Goal: Find specific page/section: Find specific page/section

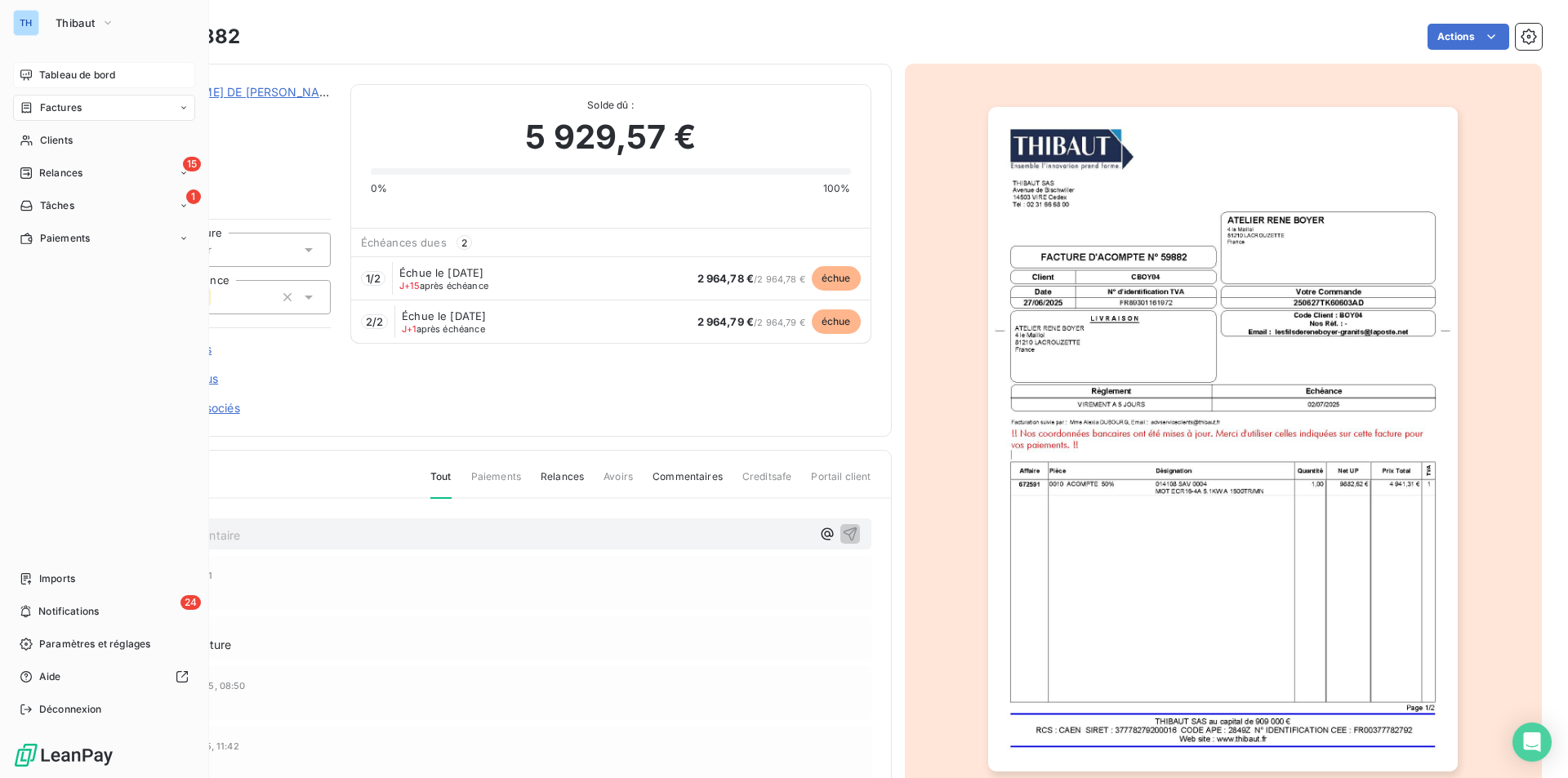
click at [64, 67] on div "Tableau de bord" at bounding box center [104, 75] width 182 height 26
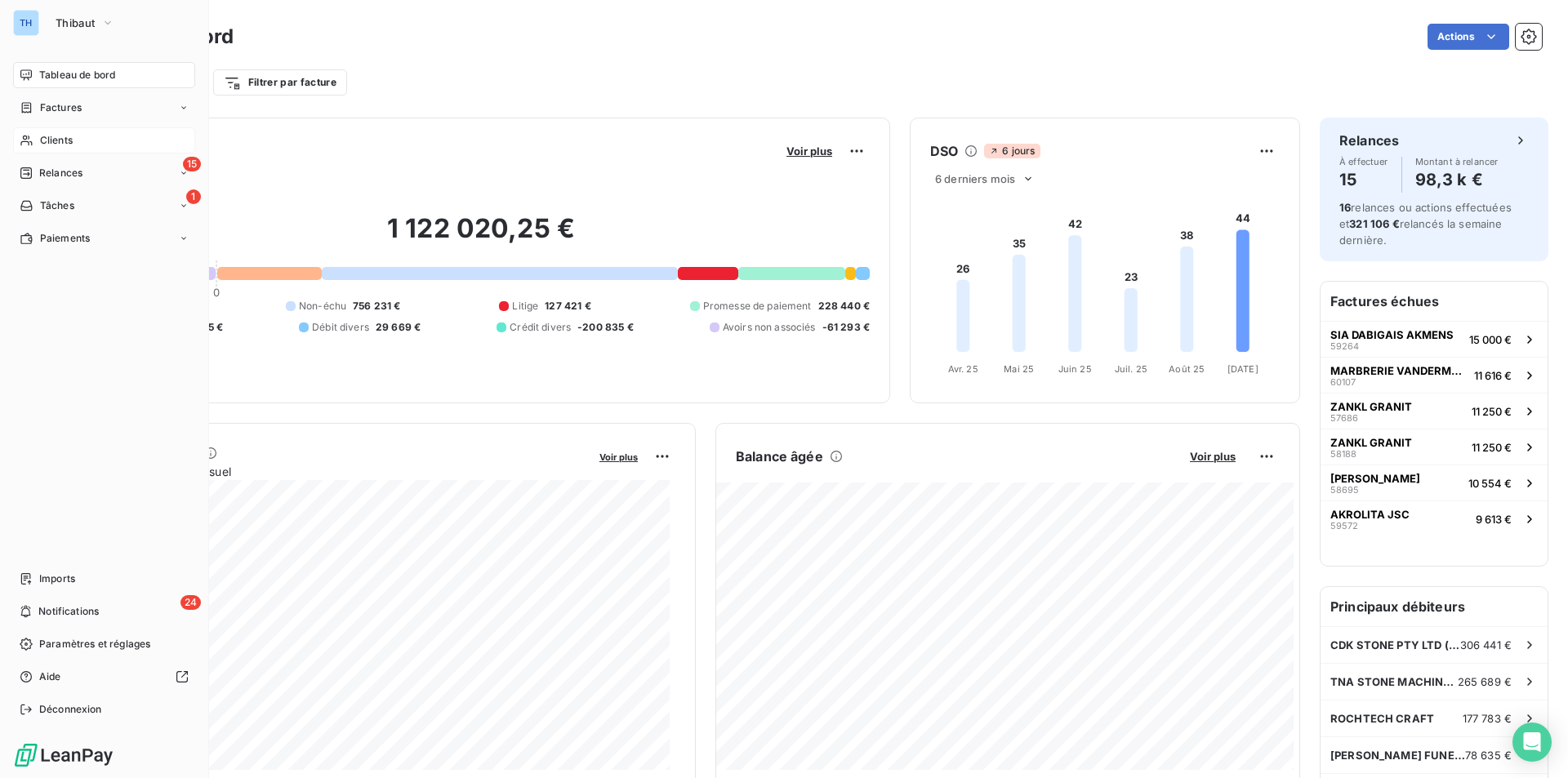
click at [60, 138] on span "Clients" at bounding box center [56, 140] width 32 height 14
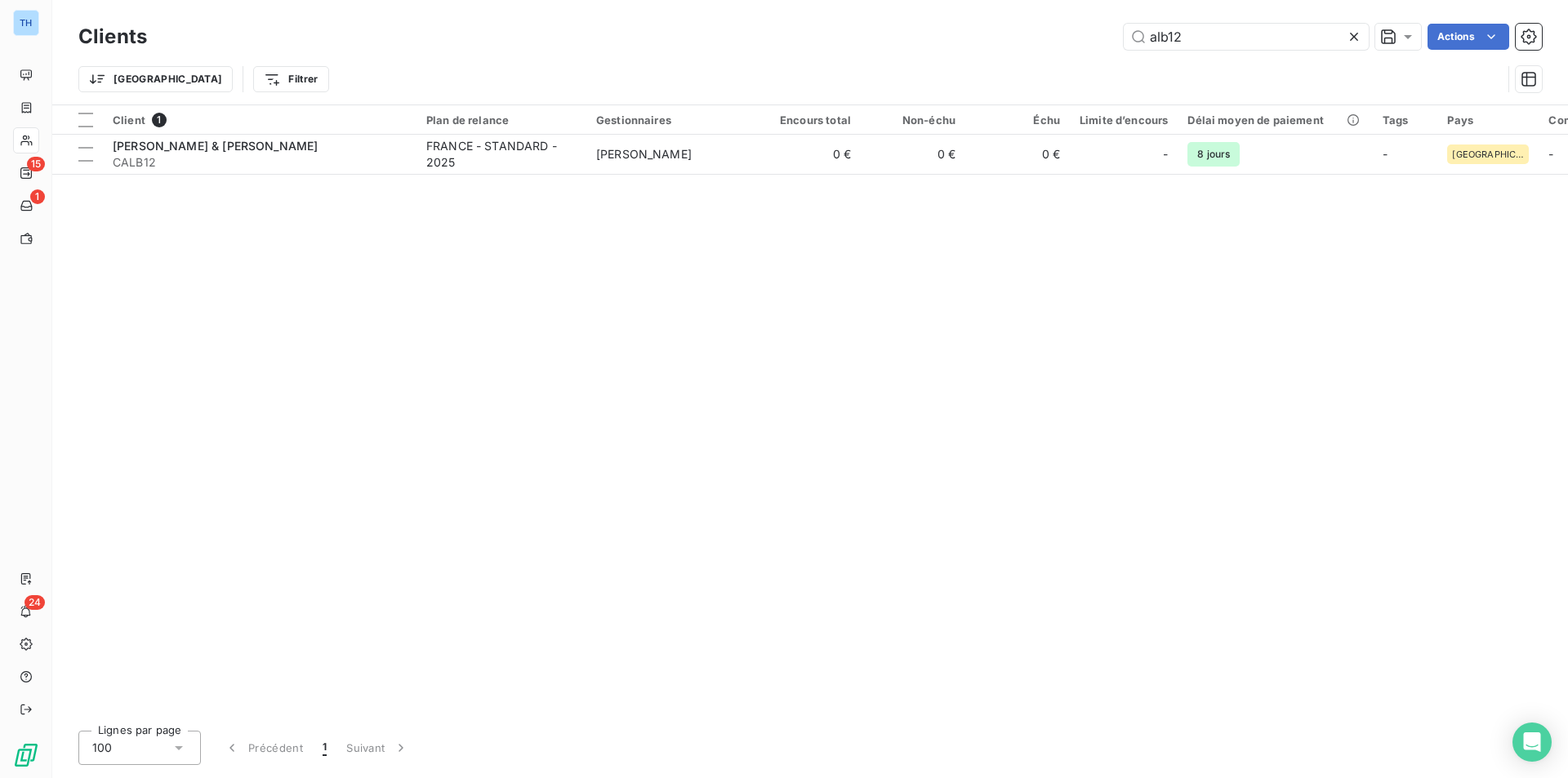
drag, startPoint x: 1201, startPoint y: 34, endPoint x: 1023, endPoint y: 20, distance: 178.5
click at [1027, 21] on div "Clients alb12 Actions" at bounding box center [810, 37] width 1463 height 34
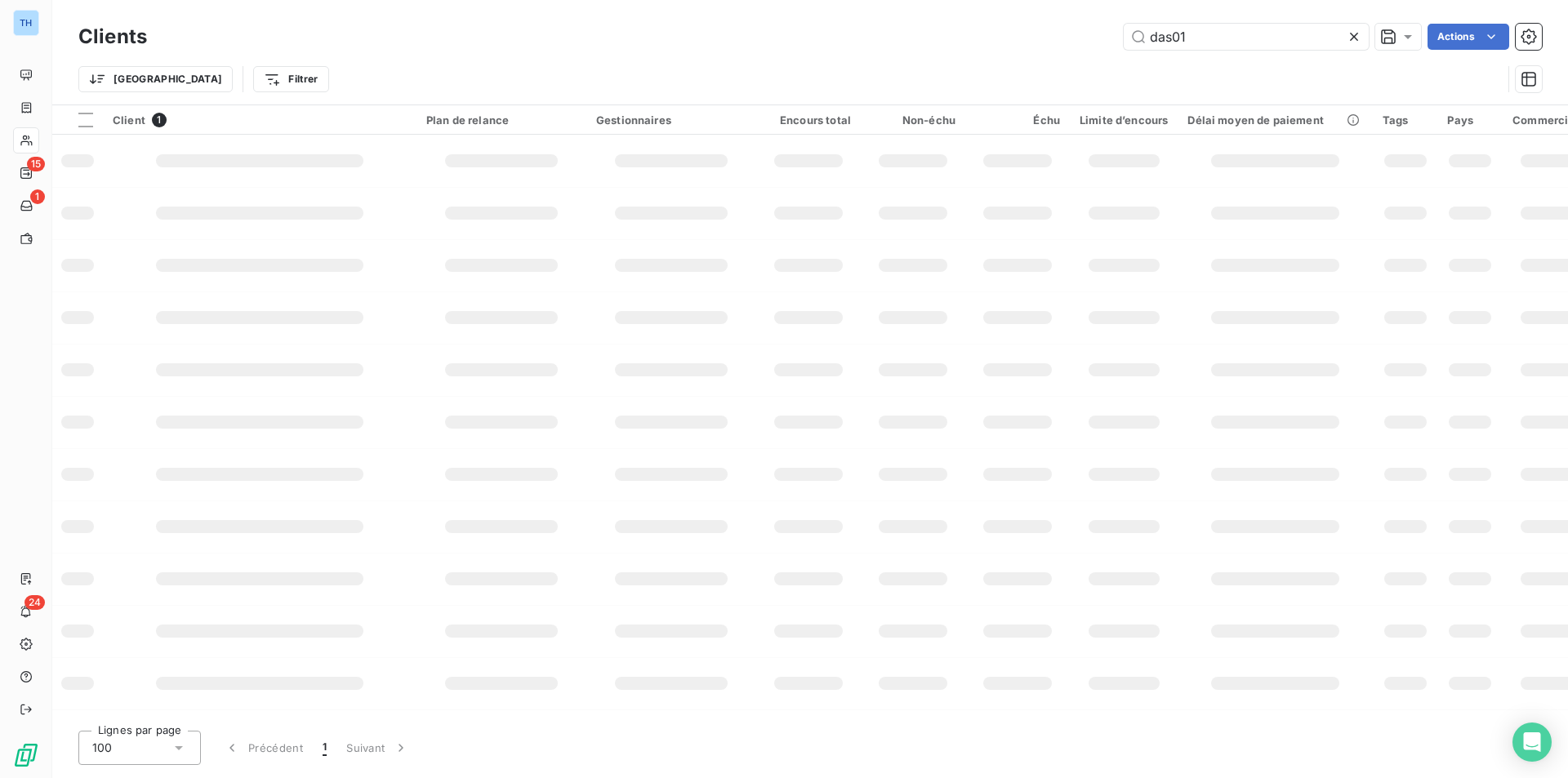
type input "das01"
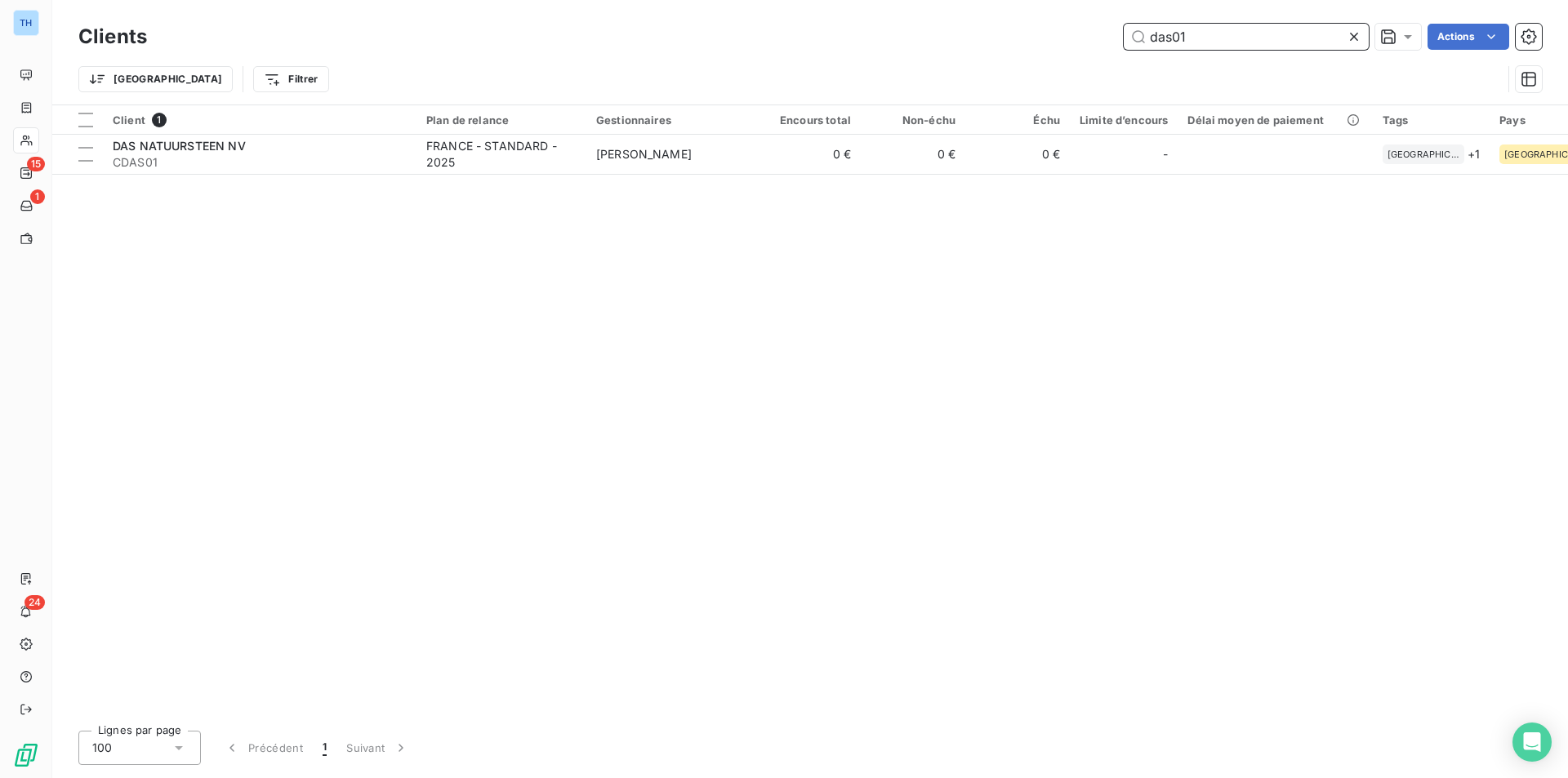
drag, startPoint x: 1050, startPoint y: 41, endPoint x: 1040, endPoint y: 43, distance: 10.2
click at [1040, 43] on div "das01 Actions" at bounding box center [853, 37] width 1375 height 26
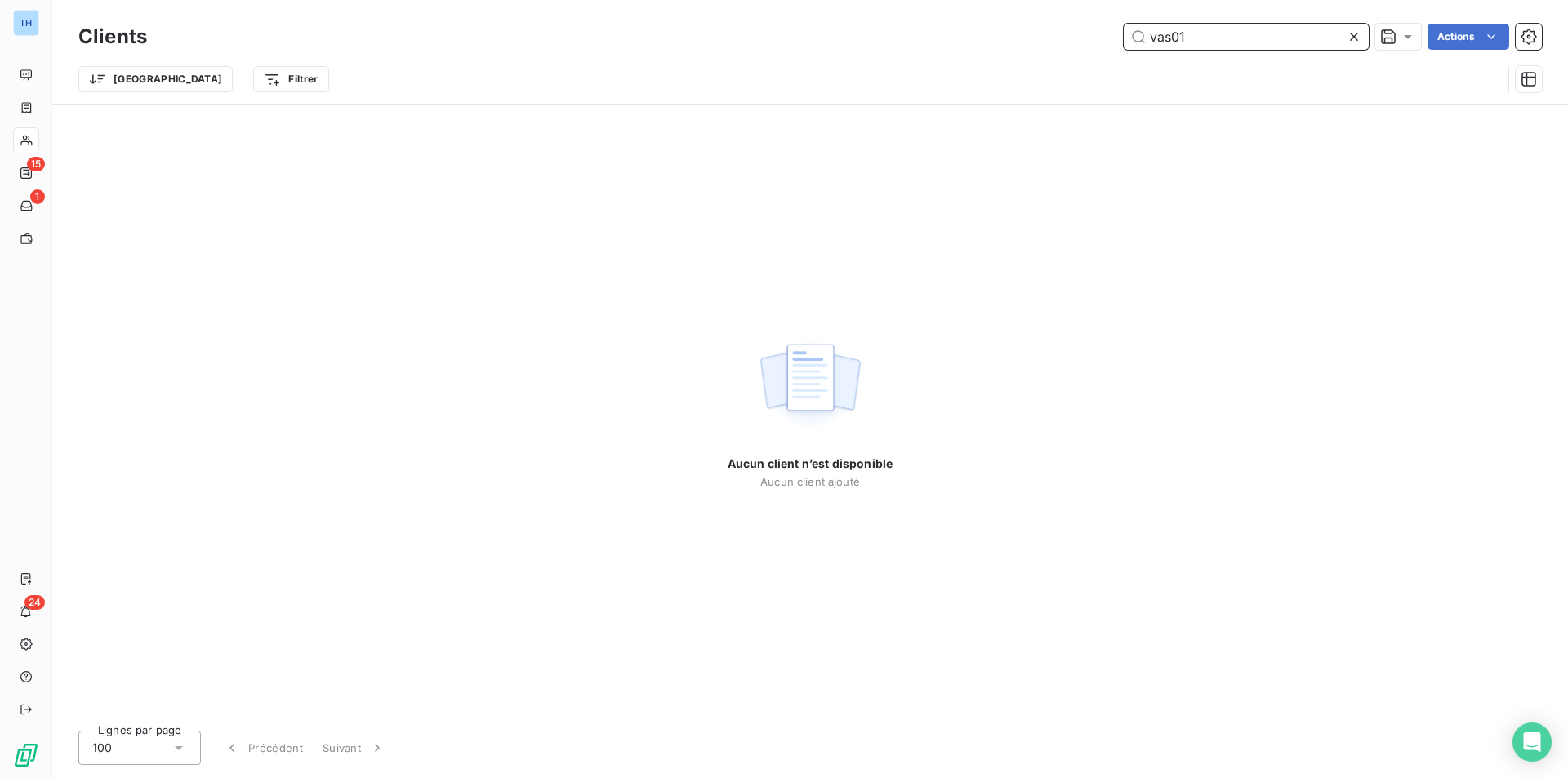
type input "vas01"
